Goal: Information Seeking & Learning: Learn about a topic

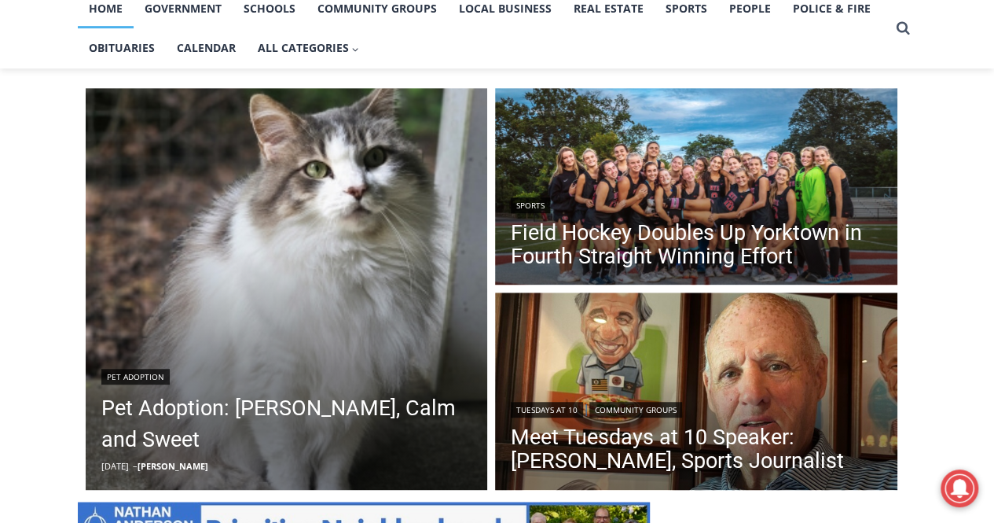
scroll to position [393, 0]
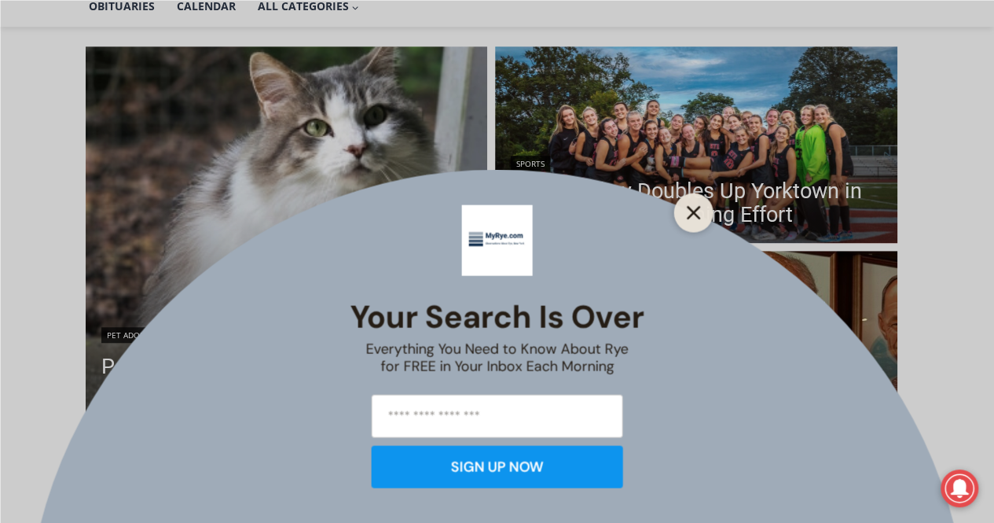
click at [703, 222] on button "Close" at bounding box center [694, 212] width 22 height 22
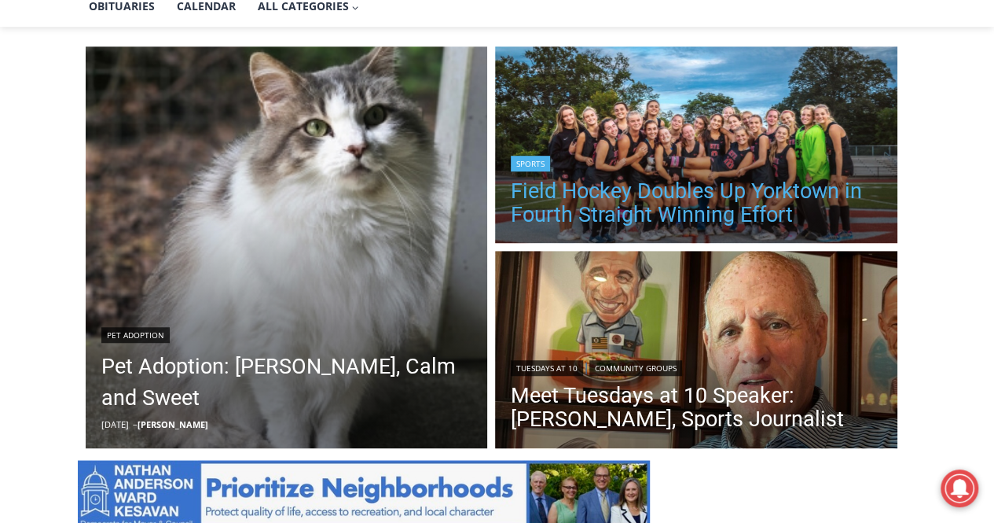
click at [703, 222] on link "Field Hockey Doubles Up Yorktown in Fourth Straight Winning Effort" at bounding box center [696, 202] width 371 height 47
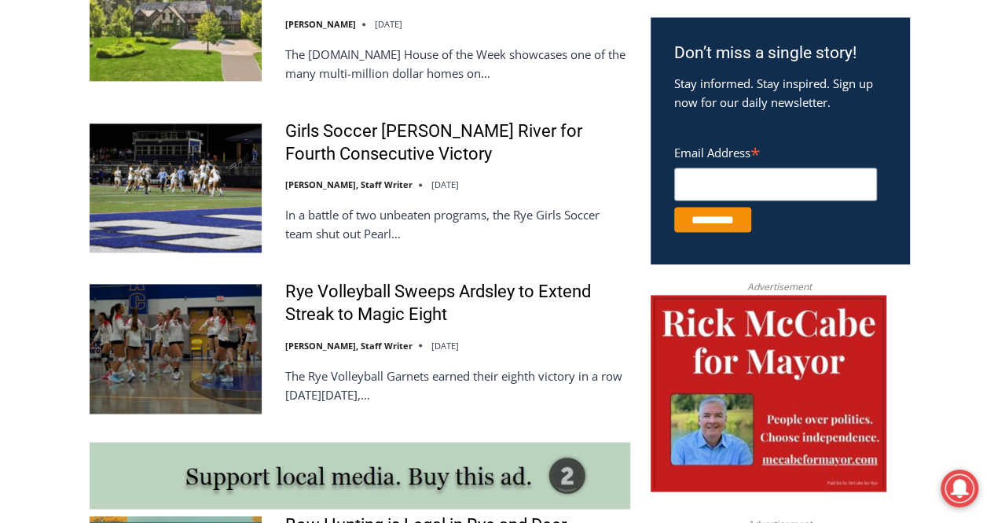
scroll to position [1009, 0]
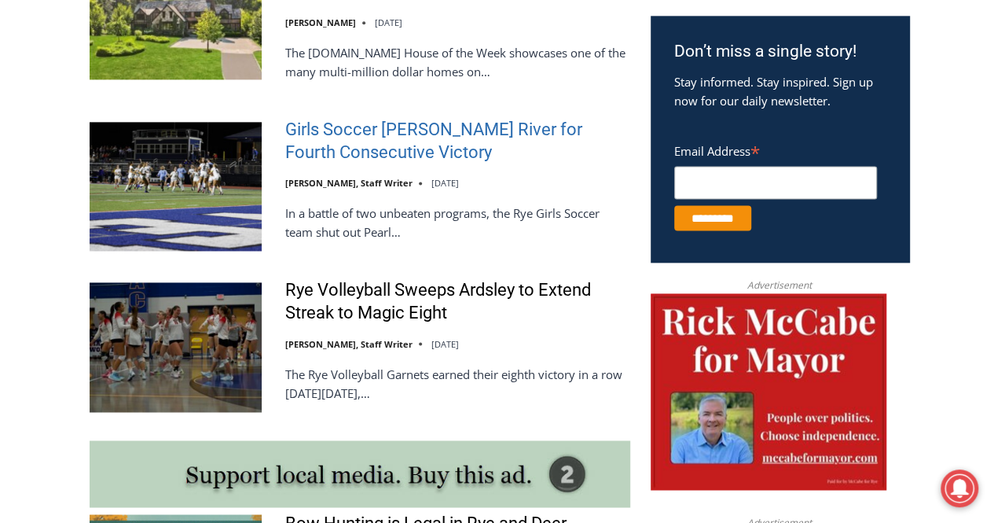
click at [381, 153] on link "Girls Soccer [PERSON_NAME] River for Fourth Consecutive Victory" at bounding box center [457, 141] width 345 height 45
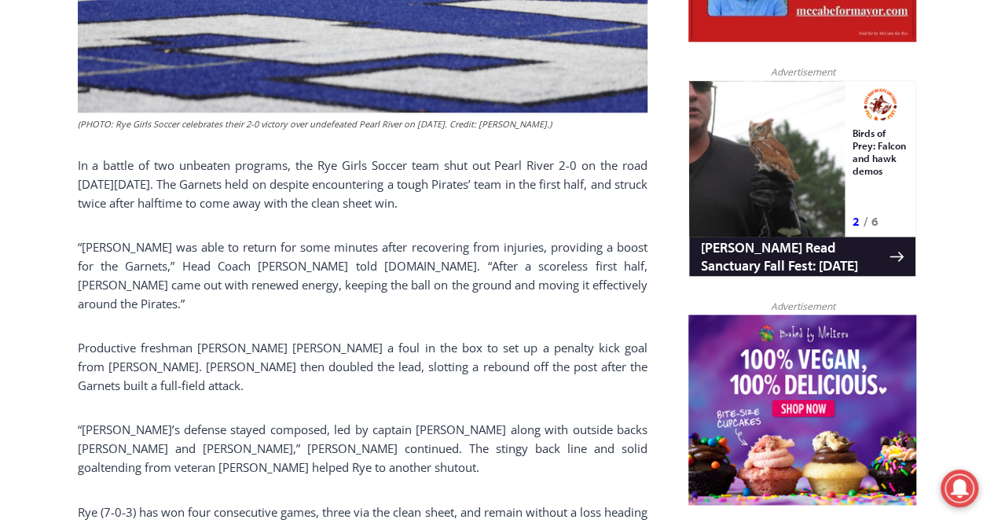
scroll to position [943, 0]
